Goal: Task Accomplishment & Management: Use online tool/utility

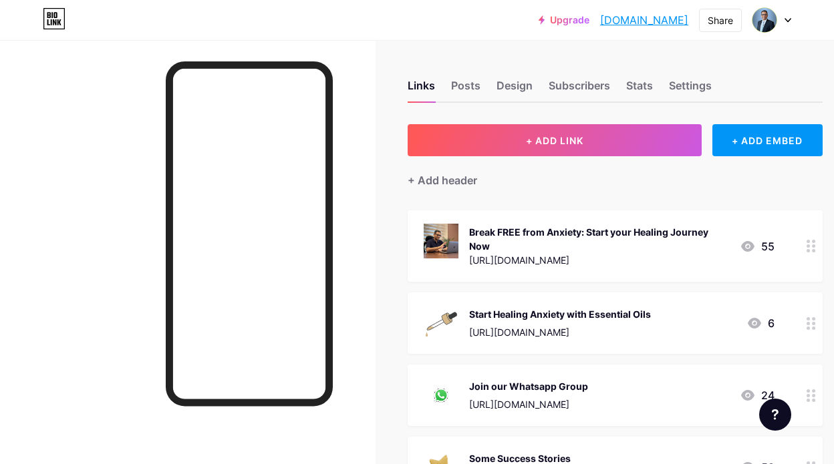
click at [810, 245] on icon at bounding box center [810, 246] width 9 height 13
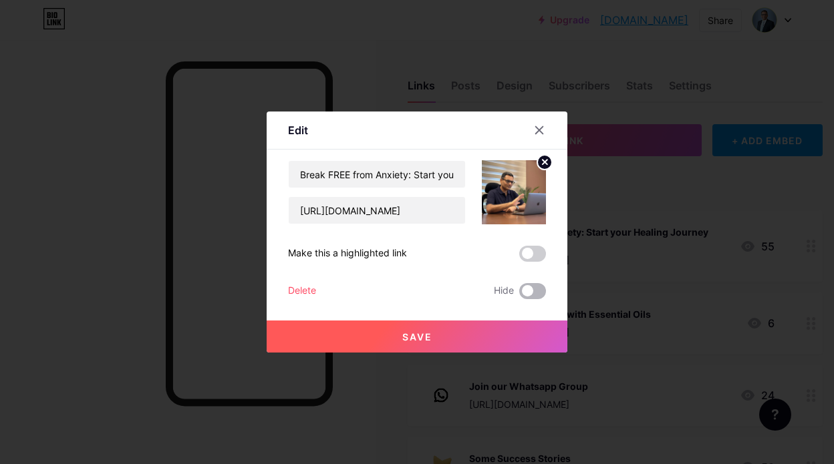
click at [532, 293] on span at bounding box center [532, 291] width 27 height 16
click at [519, 295] on input "checkbox" at bounding box center [519, 295] width 0 height 0
click at [538, 132] on icon at bounding box center [539, 130] width 11 height 11
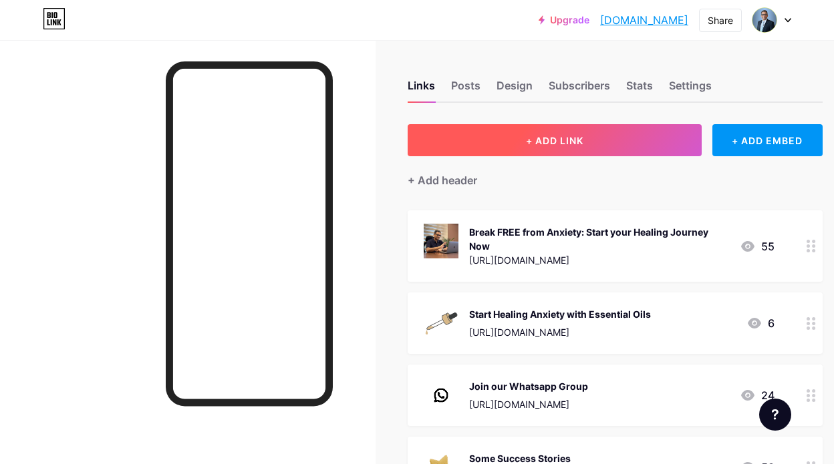
click at [573, 131] on button "+ ADD LINK" at bounding box center [555, 140] width 294 height 32
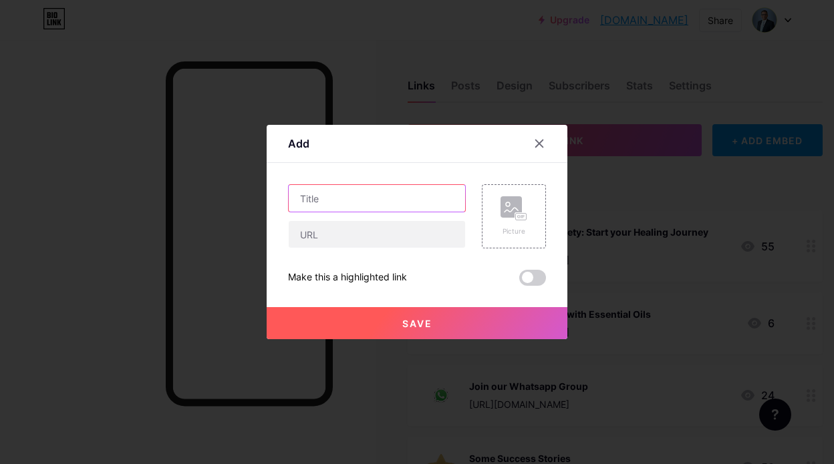
click at [326, 200] on input "text" at bounding box center [377, 198] width 176 height 27
type input "Take the ANXIETY SCORE QUIZ [DATE]"
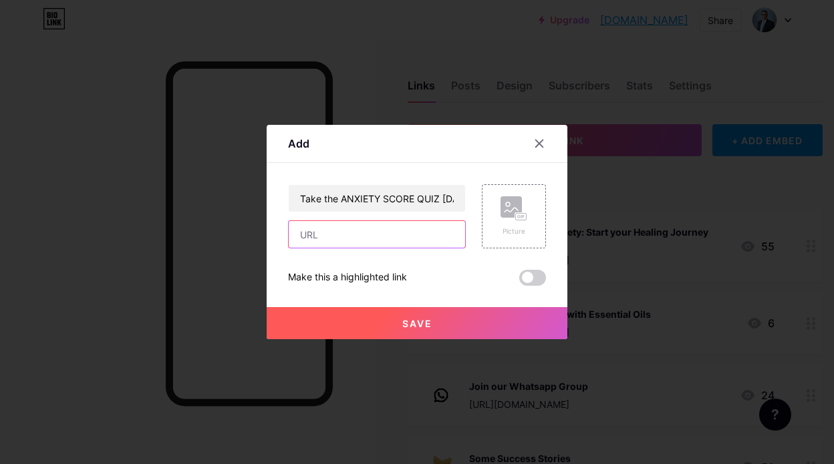
click at [325, 234] on input "text" at bounding box center [377, 234] width 176 height 27
paste input "[URL][DOMAIN_NAME]"
type input "[URL][DOMAIN_NAME]"
click at [528, 280] on span at bounding box center [532, 278] width 27 height 16
click at [519, 281] on input "checkbox" at bounding box center [519, 281] width 0 height 0
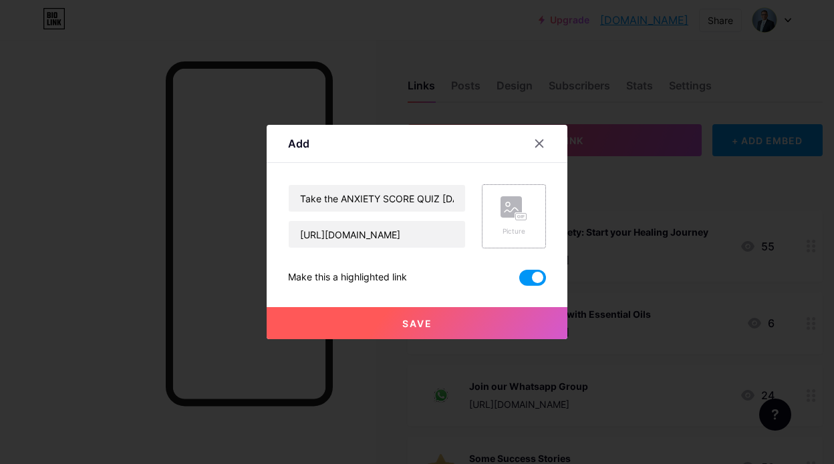
click at [526, 222] on div "Picture" at bounding box center [513, 216] width 27 height 40
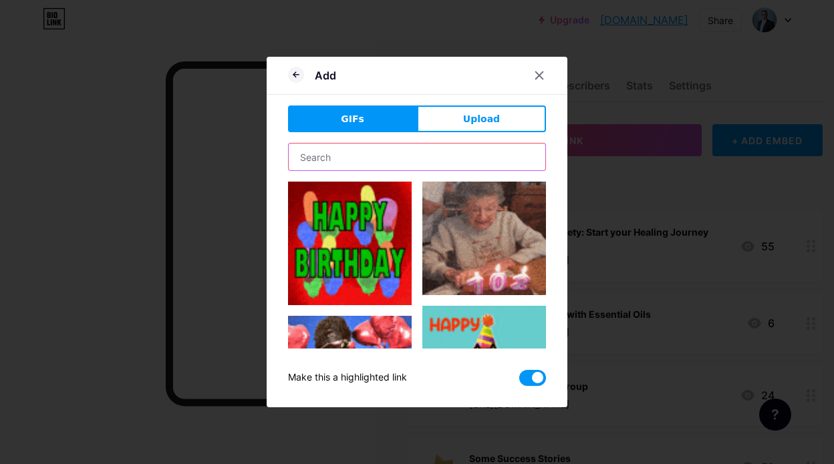
click at [373, 153] on input "text" at bounding box center [417, 157] width 257 height 27
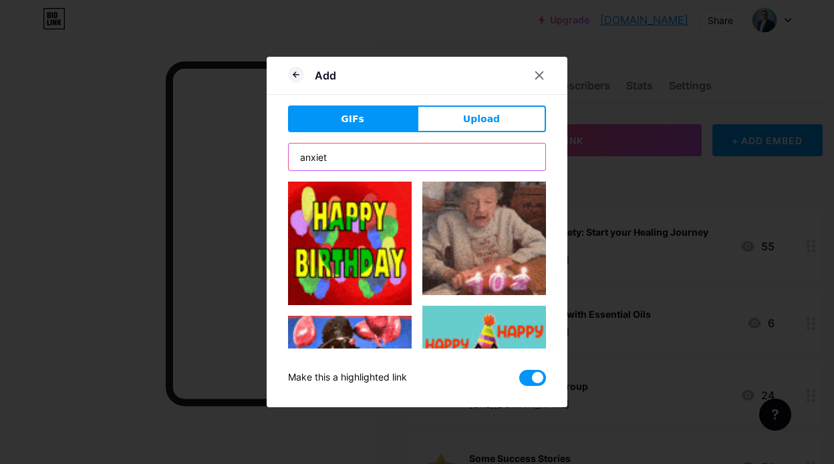
type input "anxiety"
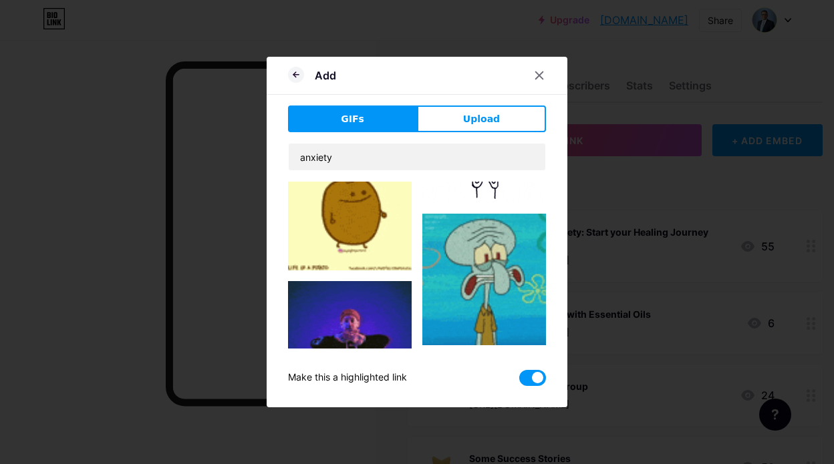
scroll to position [4603, 0]
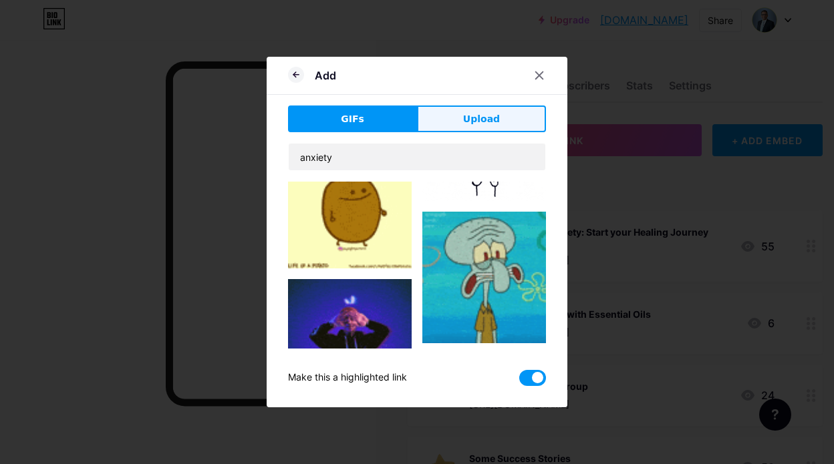
click at [491, 120] on span "Upload" at bounding box center [481, 119] width 37 height 14
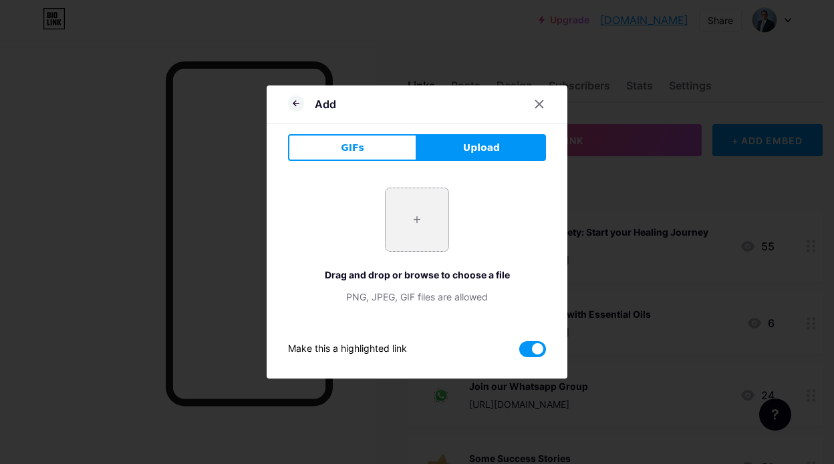
click at [408, 239] on input "file" at bounding box center [416, 219] width 63 height 63
type input "C:\fakepath\images-3.jpeg"
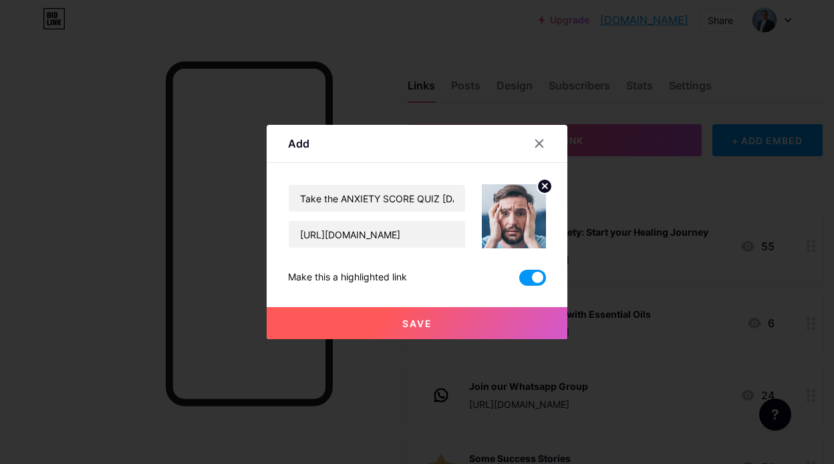
click at [395, 324] on button "Save" at bounding box center [417, 323] width 301 height 32
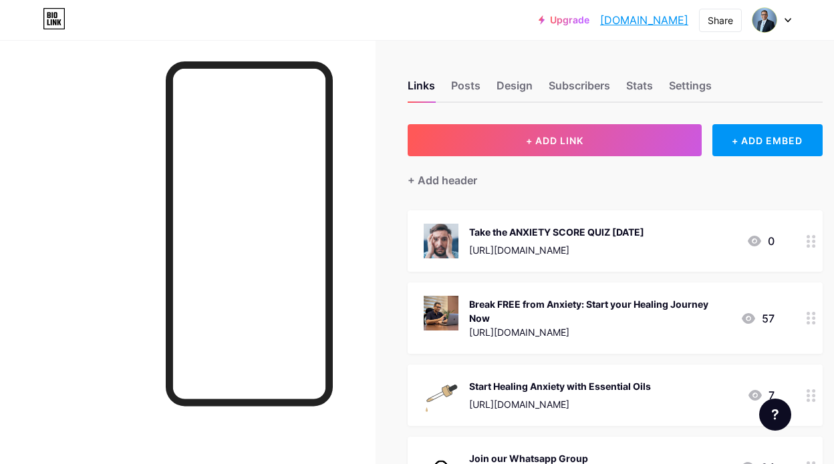
click at [812, 315] on icon at bounding box center [810, 318] width 9 height 13
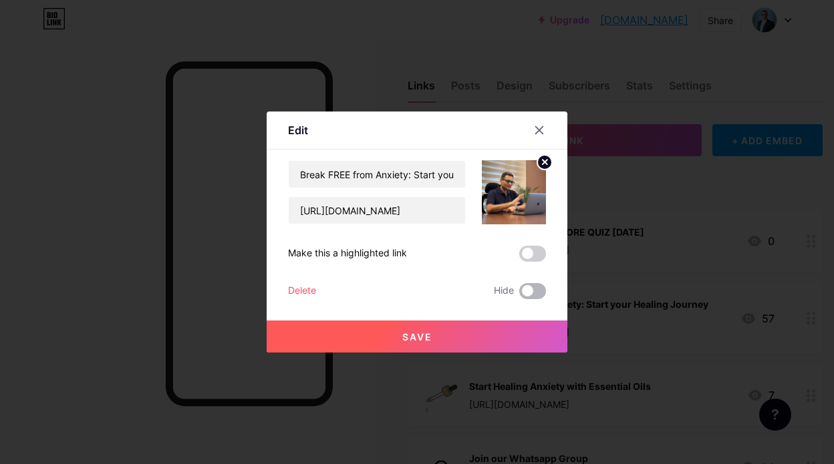
click at [529, 294] on span at bounding box center [532, 291] width 27 height 16
click at [519, 295] on input "checkbox" at bounding box center [519, 295] width 0 height 0
click at [447, 341] on button "Save" at bounding box center [417, 337] width 301 height 32
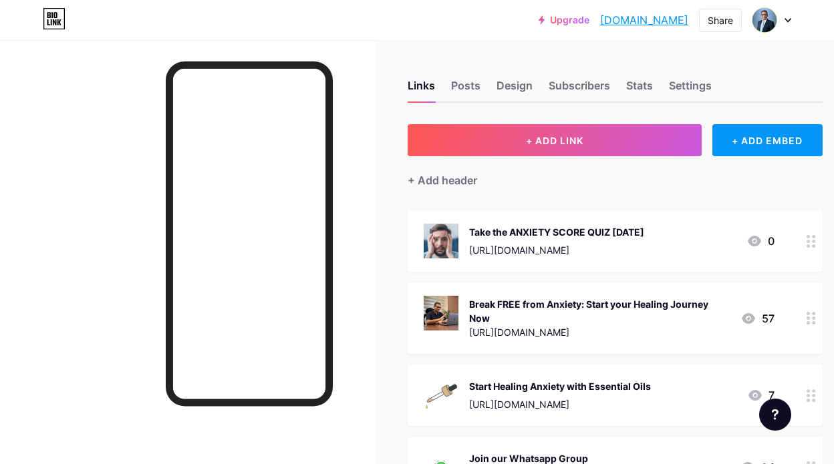
click at [509, 231] on div "Take the ANXIETY SCORE QUIZ [DATE]" at bounding box center [556, 232] width 175 height 14
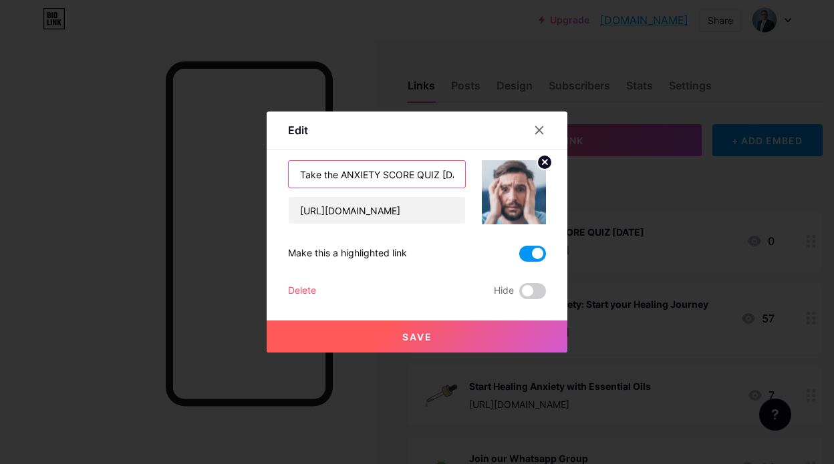
click at [367, 180] on input "Take the ANXIETY SCORE QUIZ [DATE]" at bounding box center [377, 174] width 176 height 27
click at [339, 174] on input "Take the ANXIETY SCORE QUIZ [DATE]" at bounding box center [377, 174] width 176 height 27
type input "What's your ANXIETY SCORE?"
click at [410, 339] on span "Save" at bounding box center [417, 336] width 30 height 11
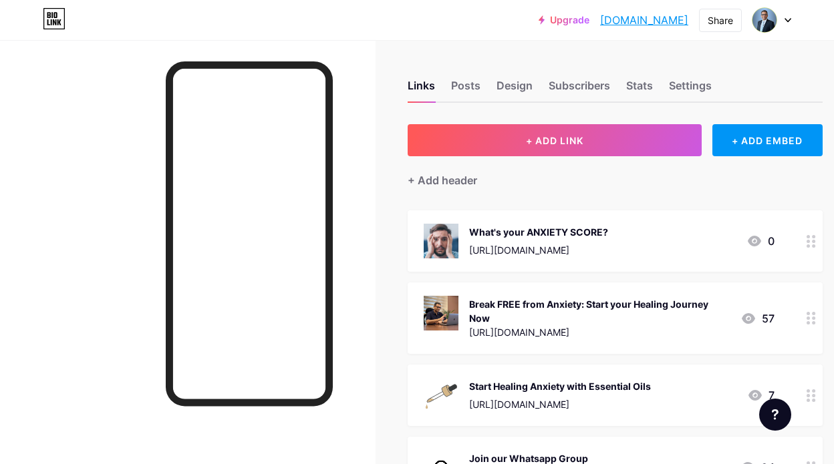
click at [809, 238] on icon at bounding box center [810, 241] width 9 height 13
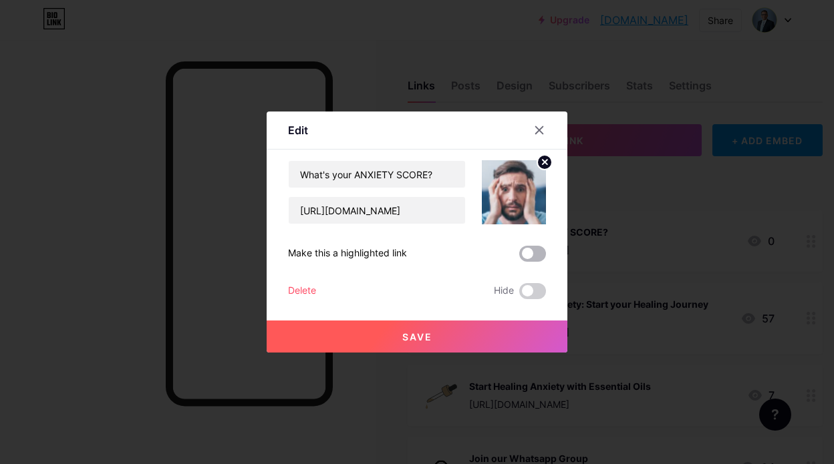
click at [534, 247] on span at bounding box center [532, 254] width 27 height 16
click at [519, 257] on input "checkbox" at bounding box center [519, 257] width 0 height 0
click at [422, 333] on span "Save" at bounding box center [417, 336] width 30 height 11
